Goal: Task Accomplishment & Management: Manage account settings

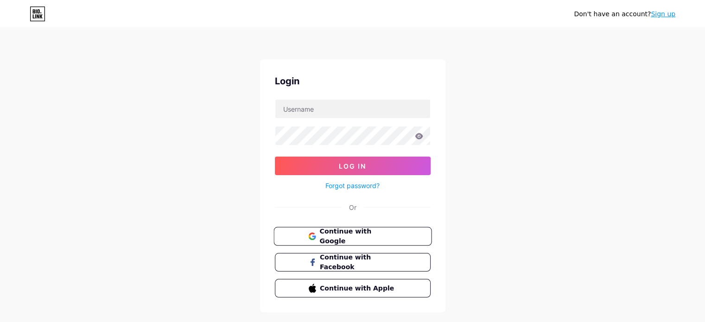
click at [386, 235] on span "Continue with Google" at bounding box center [357, 237] width 77 height 20
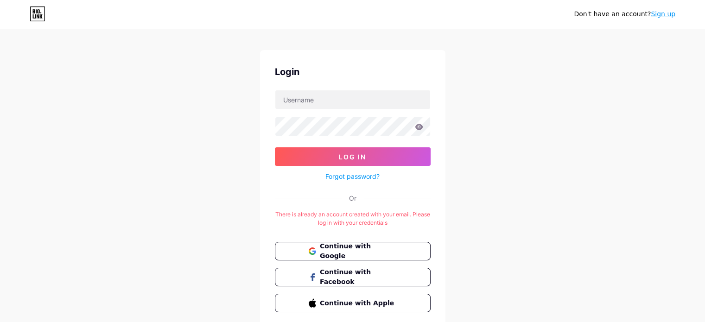
scroll to position [5, 0]
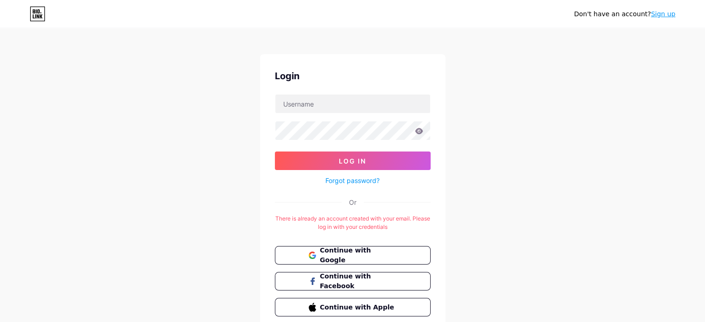
click at [353, 116] on form "Log In Forgot password?" at bounding box center [353, 140] width 156 height 92
click at [346, 108] on input "text" at bounding box center [352, 104] width 155 height 19
type input "Kushwinder767@gmail.com"
click at [418, 128] on icon at bounding box center [419, 131] width 8 height 6
click at [400, 150] on form "Kushwinder767@gmail.com Log In Forgot password?" at bounding box center [353, 140] width 156 height 92
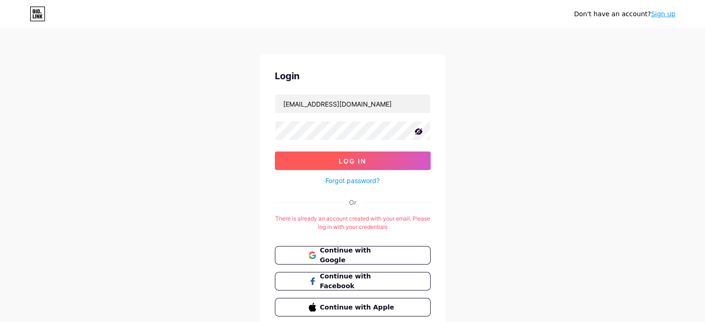
click at [397, 153] on button "Log In" at bounding box center [353, 161] width 156 height 19
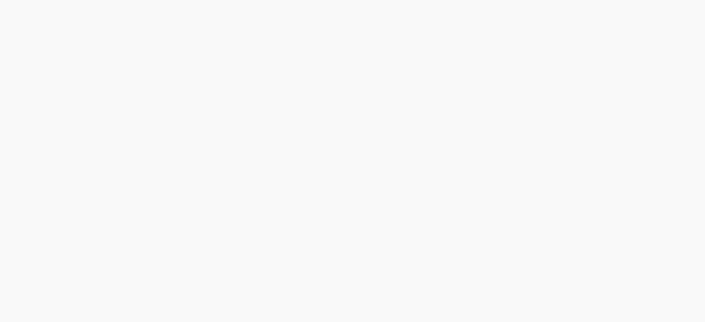
scroll to position [0, 0]
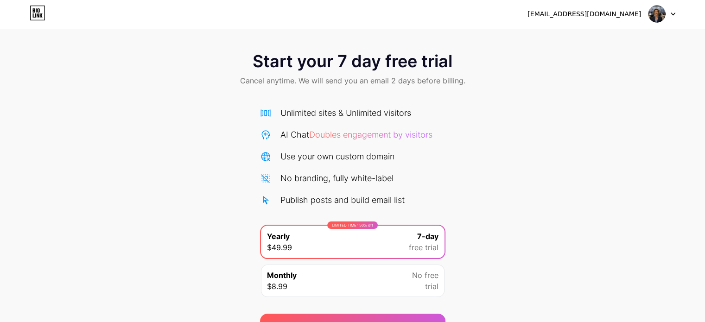
click at [673, 14] on icon at bounding box center [673, 14] width 5 height 3
click at [658, 13] on img at bounding box center [657, 14] width 18 height 18
click at [593, 16] on div "Kushwinder767@gmail.com" at bounding box center [584, 14] width 114 height 10
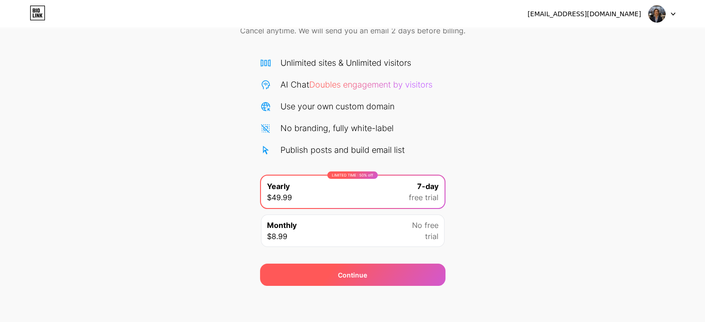
click at [315, 276] on div "Continue" at bounding box center [352, 275] width 185 height 22
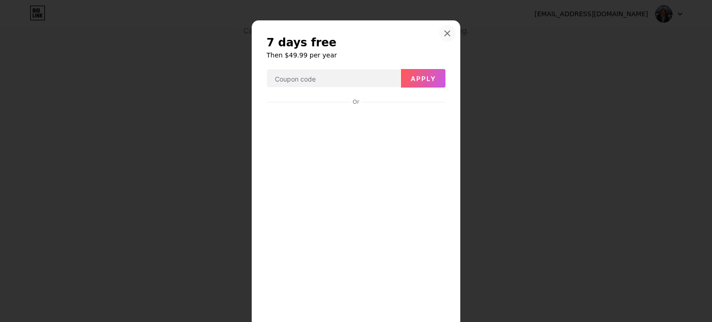
click at [443, 36] on icon at bounding box center [446, 33] width 7 height 7
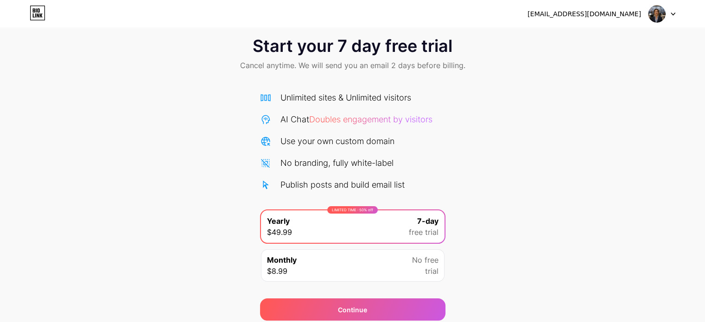
scroll to position [0, 0]
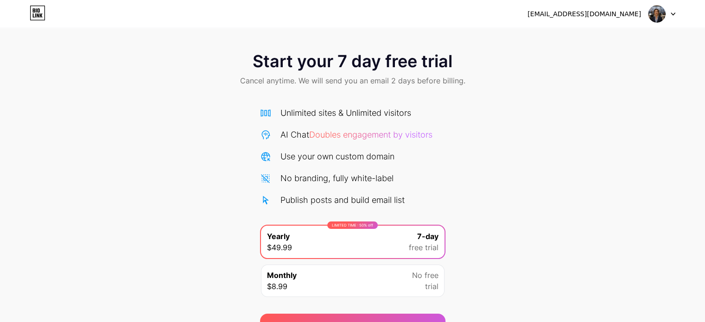
click at [25, 15] on div "Kushwinder767@gmail.com Logout" at bounding box center [352, 14] width 705 height 17
click at [33, 14] on icon at bounding box center [34, 15] width 2 height 4
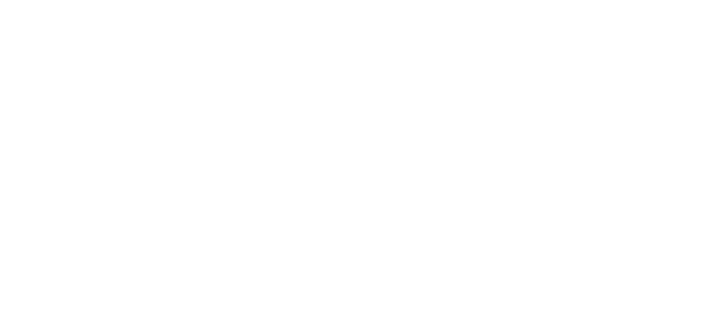
click at [33, 0] on html at bounding box center [356, 0] width 712 height 0
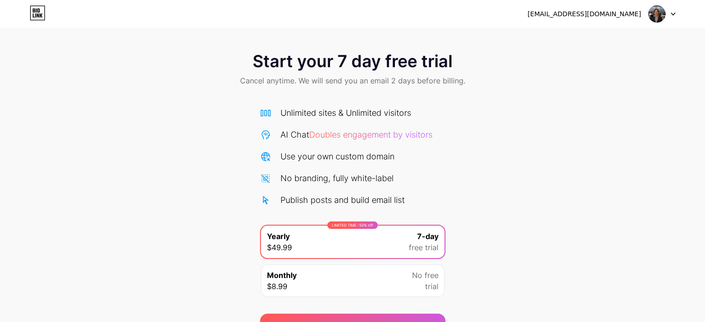
click at [673, 11] on div at bounding box center [661, 14] width 27 height 17
